Goal: Task Accomplishment & Management: Manage account settings

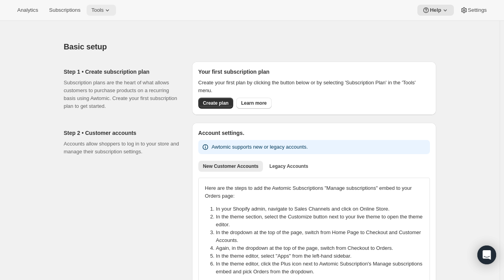
click at [99, 12] on span "Tools" at bounding box center [97, 10] width 12 height 6
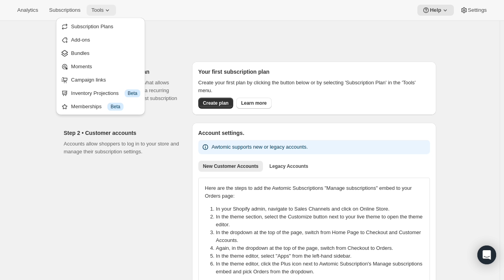
click at [99, 12] on span "Tools" at bounding box center [97, 10] width 12 height 6
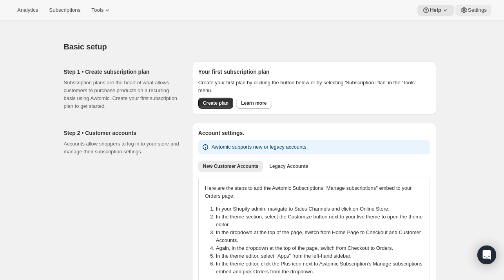
click at [475, 13] on span "Settings" at bounding box center [477, 10] width 19 height 6
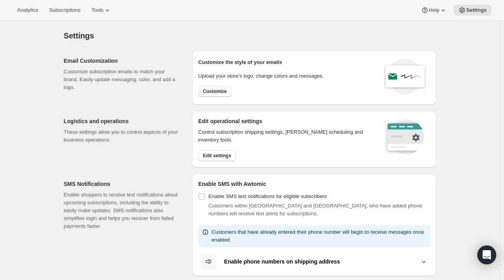
click at [222, 93] on span "Customize" at bounding box center [215, 91] width 24 height 6
select select "subscriptionMessage"
select select "5"
select select "15"
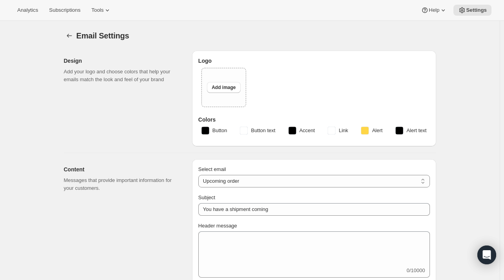
type input "Maori Point Wines"
click at [222, 89] on span "Add image" at bounding box center [224, 87] width 24 height 6
click at [221, 87] on span "Add image" at bounding box center [224, 87] width 24 height 6
type input "C:\fakepath\solid logo2 (1).png"
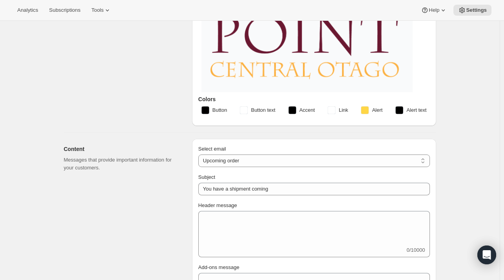
scroll to position [227, 0]
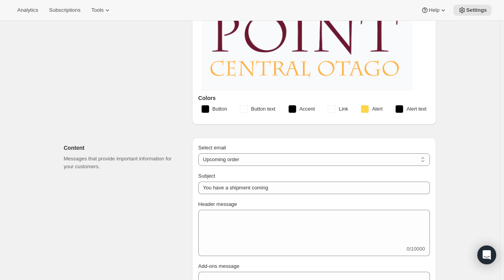
click at [333, 108] on rect "button" at bounding box center [332, 109] width 8 height 8
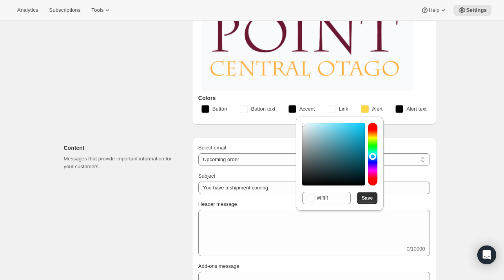
click at [373, 156] on div at bounding box center [372, 154] width 9 height 63
click at [357, 124] on div at bounding box center [333, 154] width 63 height 63
type input "#2151fa"
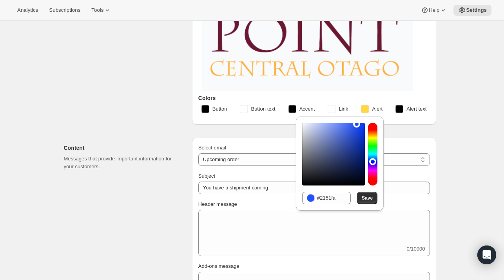
click at [373, 161] on div at bounding box center [372, 154] width 9 height 63
click at [366, 198] on span "Save" at bounding box center [367, 198] width 11 height 6
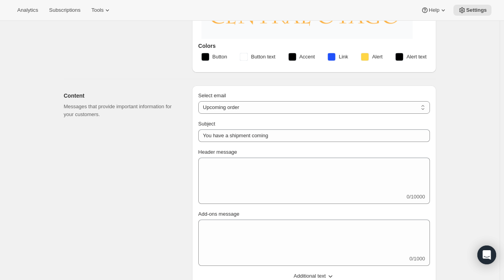
scroll to position [280, 0]
click at [231, 106] on select "New subscription Upcoming order Failed payment Delayed subscription (inventory …" at bounding box center [314, 106] width 232 height 13
select select "welcomeMessage"
click at [200, 100] on select "New subscription Upcoming order Failed payment Delayed subscription (inventory …" at bounding box center [314, 106] width 232 height 13
type input "Your new subscription"
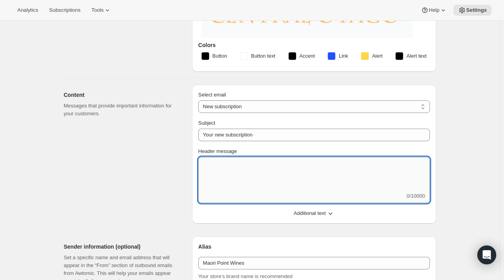
click at [217, 165] on textarea "Header message" at bounding box center [314, 174] width 232 height 35
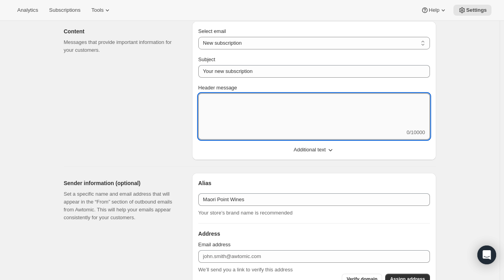
scroll to position [354, 0]
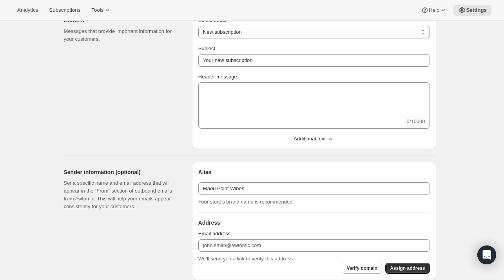
click at [302, 138] on span "Additional text" at bounding box center [310, 139] width 32 height 8
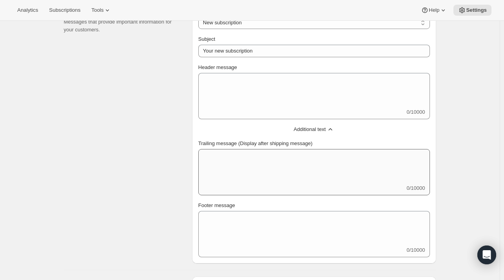
scroll to position [359, 0]
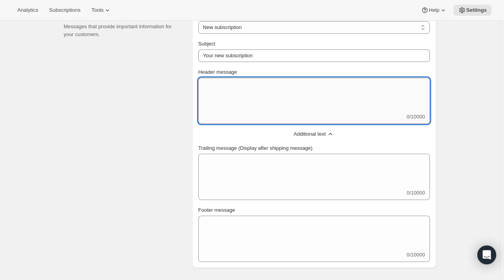
click at [237, 104] on textarea "Header message" at bounding box center [314, 95] width 232 height 35
paste textarea "Loremip do sit Ametconsec’ Adip! El’se doeiusmod te inci utl et d magnaa en adm…"
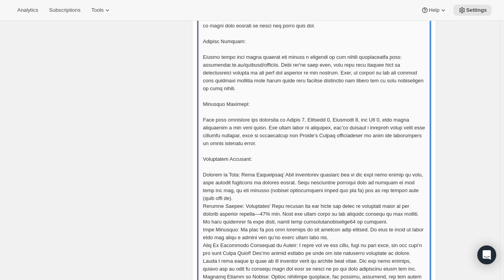
scroll to position [514, 0]
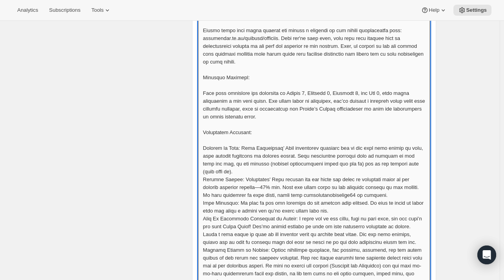
drag, startPoint x: 302, startPoint y: 122, endPoint x: 293, endPoint y: 131, distance: 13.0
click at [293, 131] on textarea "Header message" at bounding box center [314, 214] width 232 height 584
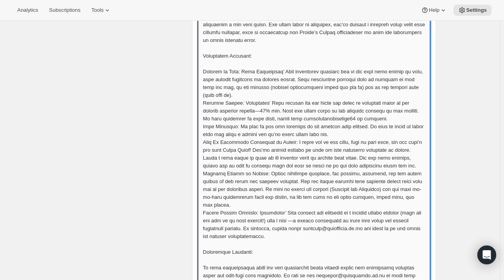
scroll to position [591, 0]
click at [405, 105] on textarea "Header message" at bounding box center [314, 137] width 232 height 584
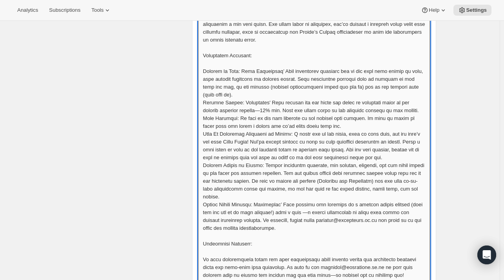
click at [244, 69] on textarea "Header message" at bounding box center [314, 133] width 232 height 576
click at [204, 71] on textarea "Header message" at bounding box center [314, 133] width 232 height 576
click at [223, 118] on textarea "Header message" at bounding box center [314, 133] width 232 height 576
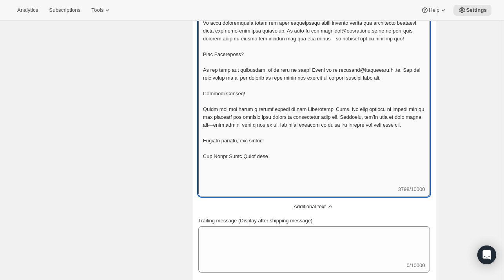
scroll to position [831, 0]
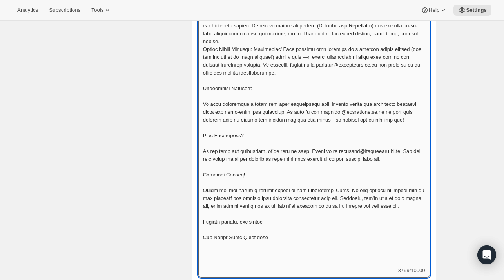
scroll to position [745, 0]
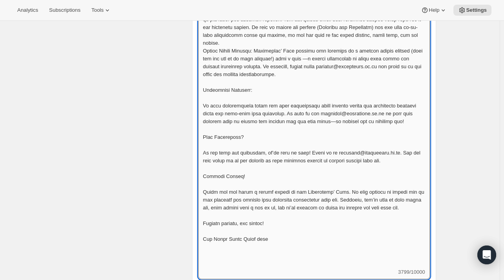
type textarea "Loremip do sit Ametconsec’ Adip! El’se doeiusmod te inci utl et d magnaa en adm…"
